Goal: Information Seeking & Learning: Learn about a topic

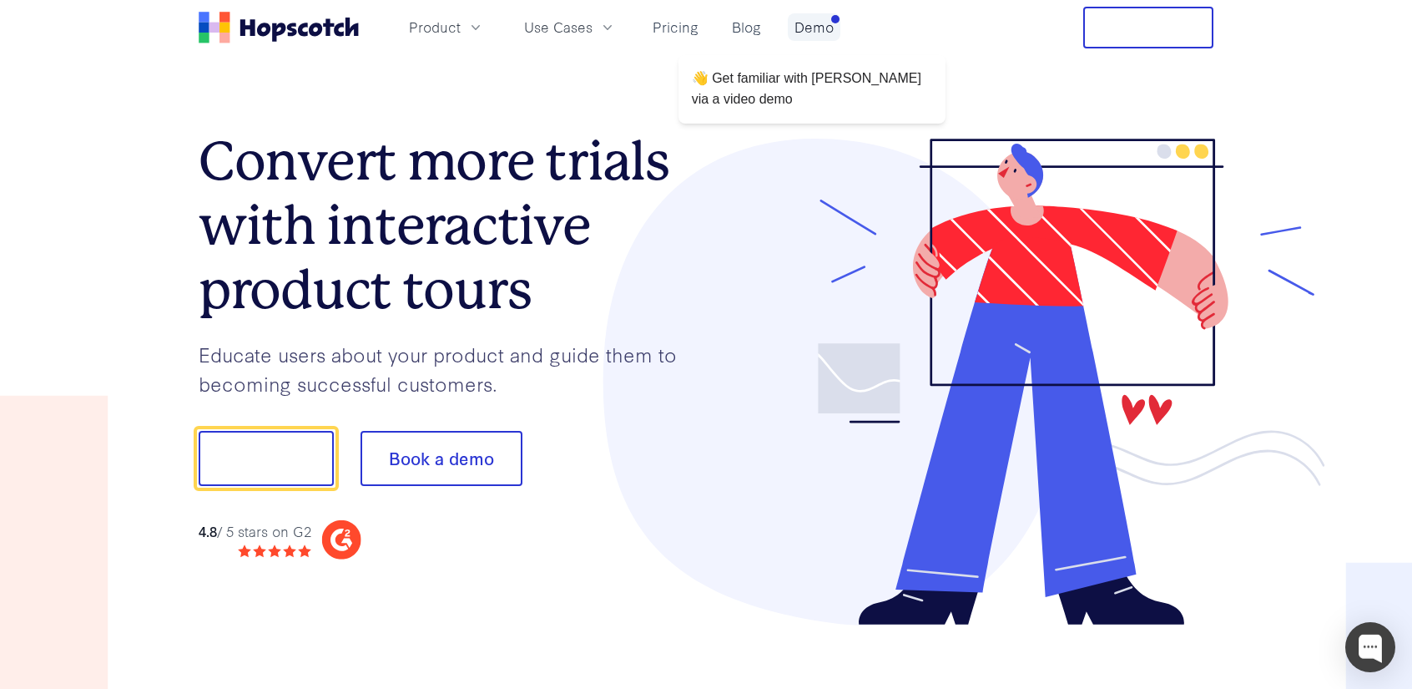
click at [815, 18] on link "Demo" at bounding box center [814, 27] width 53 height 28
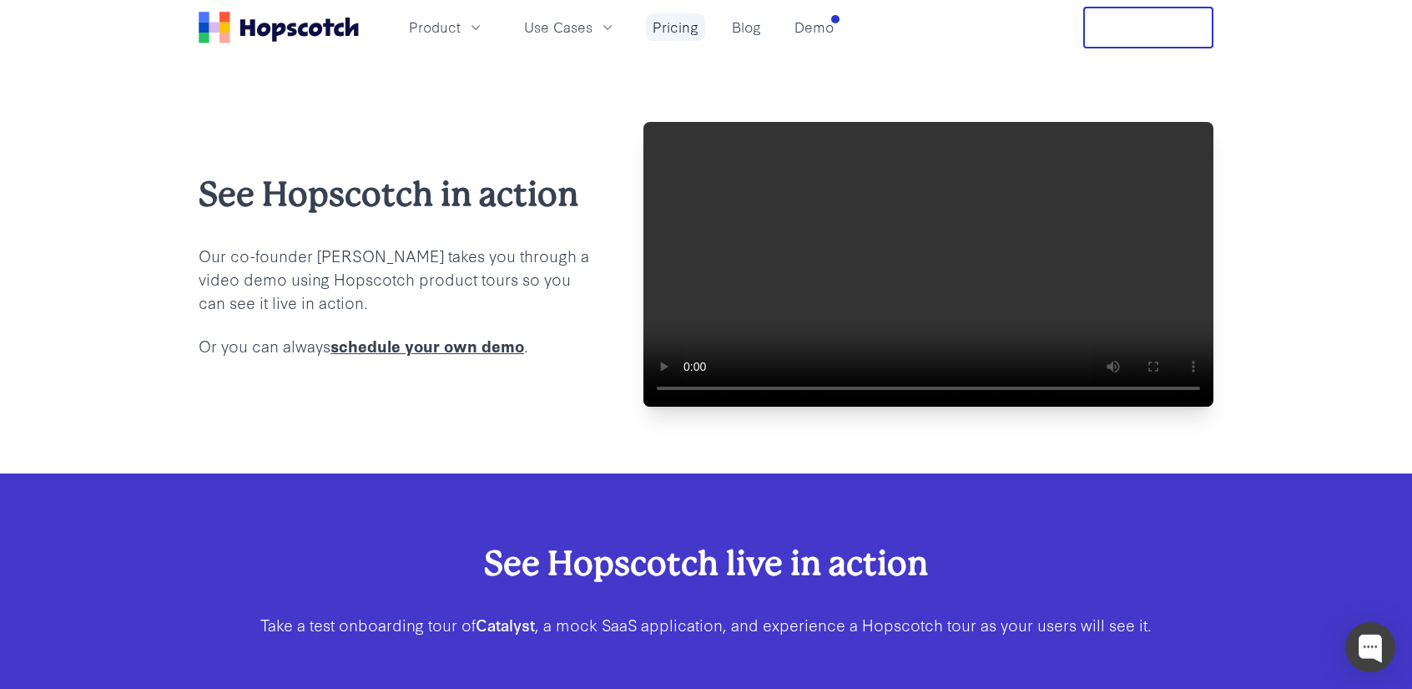
click at [666, 33] on link "Pricing" at bounding box center [675, 27] width 59 height 28
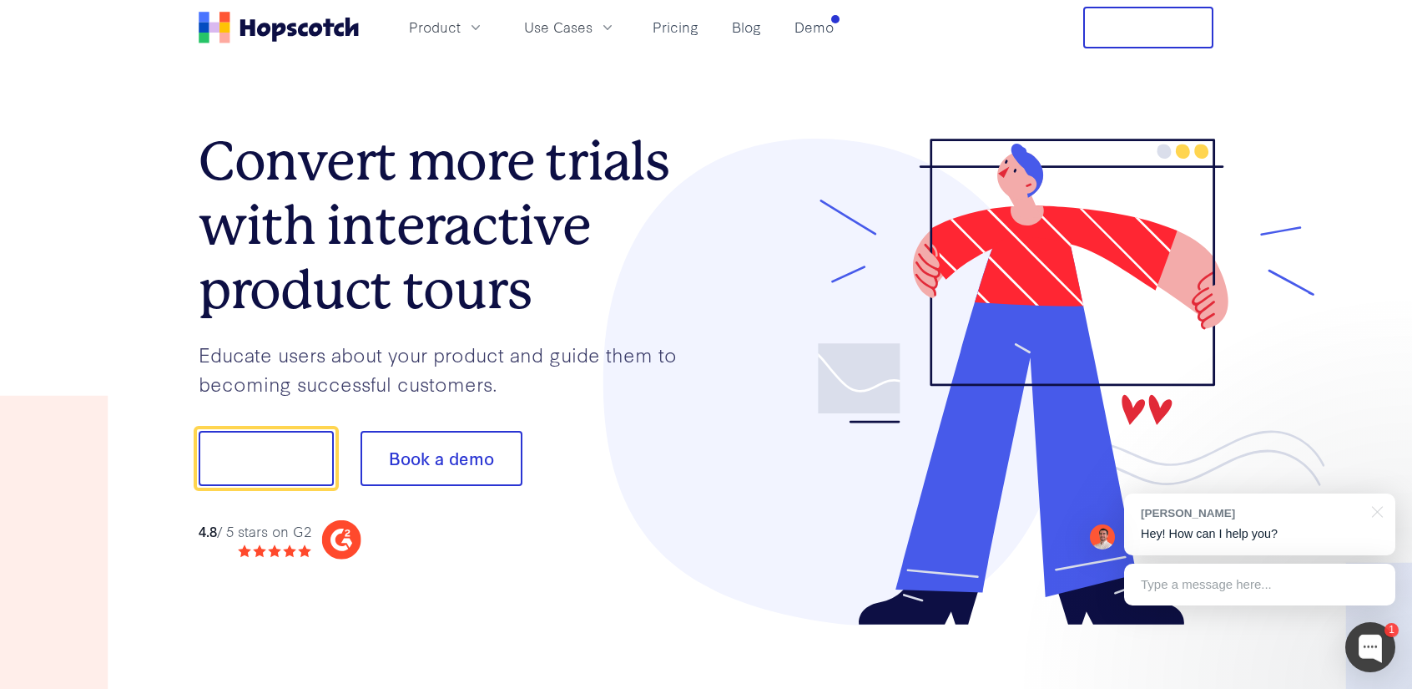
click at [818, 42] on div "Product Use Cases Pricing Blog Demo" at bounding box center [520, 28] width 642 height 42
click at [806, 37] on link "Demo" at bounding box center [814, 27] width 53 height 28
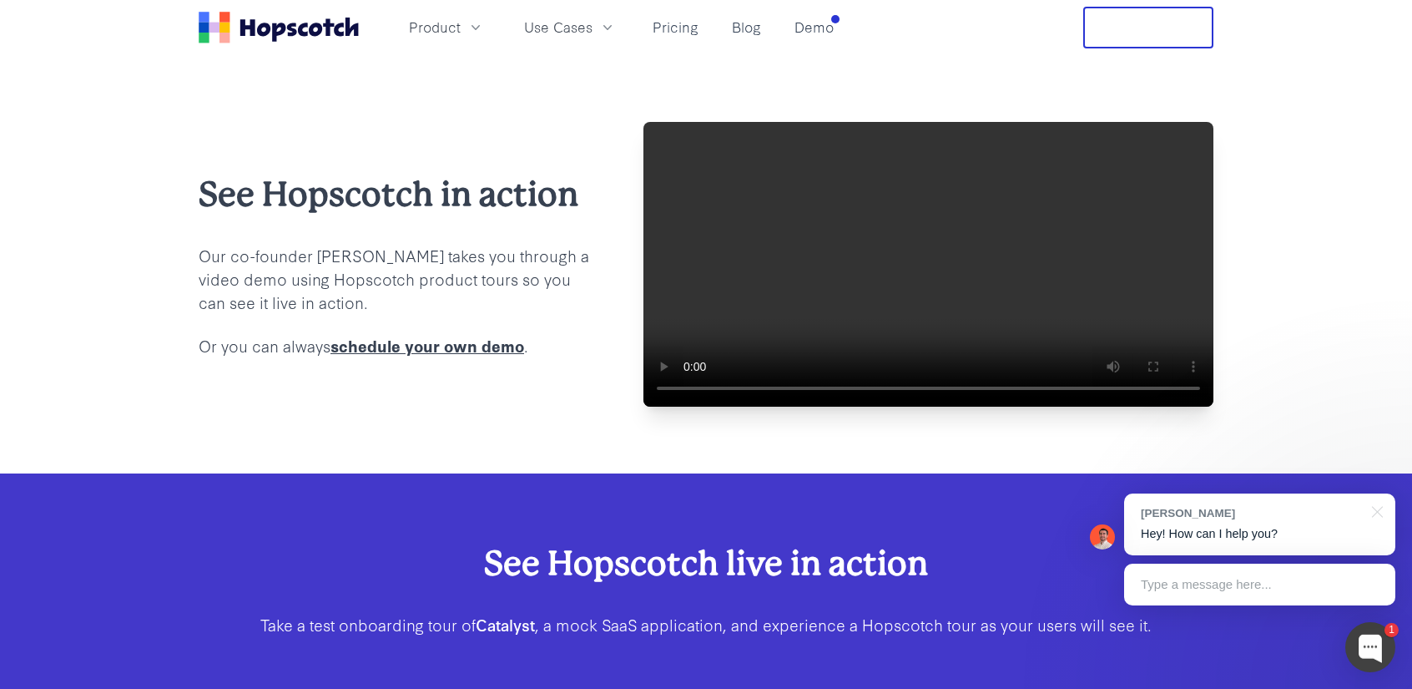
click at [169, 371] on div "See Hopscotch in action Our co-founder [PERSON_NAME] takes you through a video …" at bounding box center [706, 264] width 1412 height 418
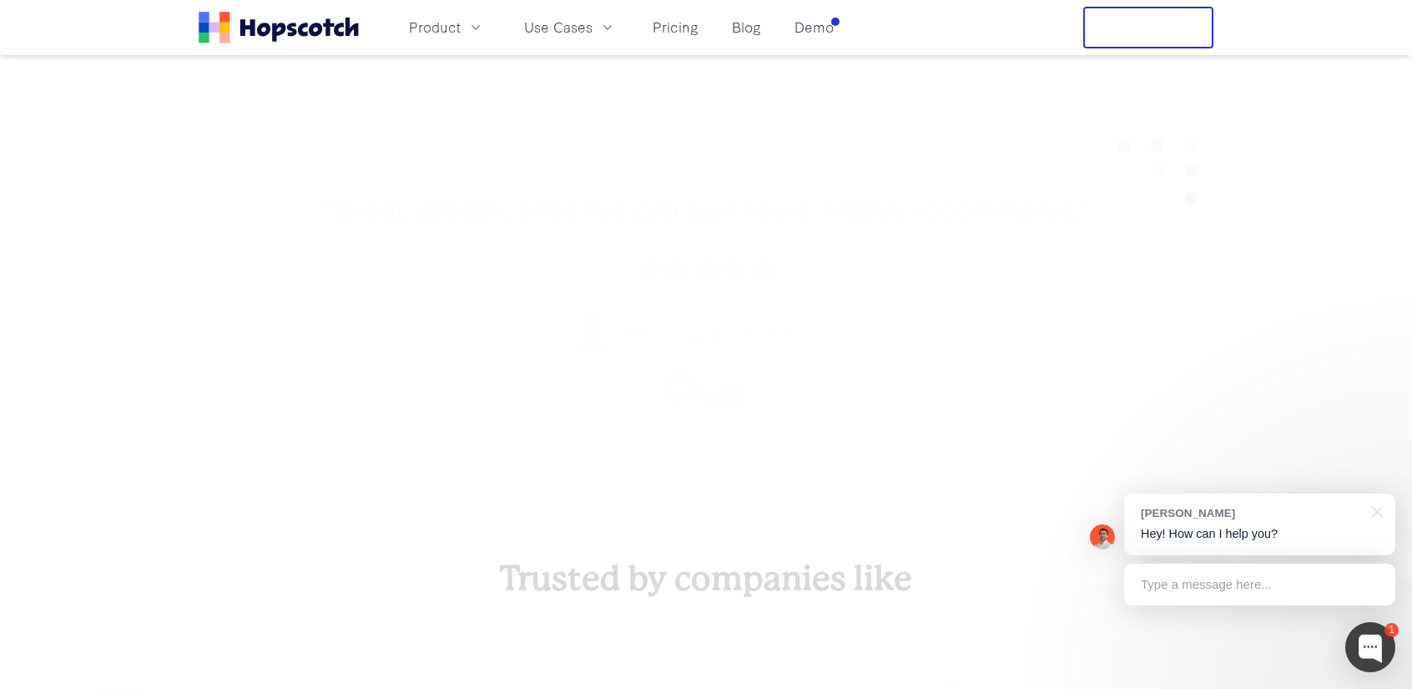
scroll to position [1287, 0]
